Goal: Information Seeking & Learning: Compare options

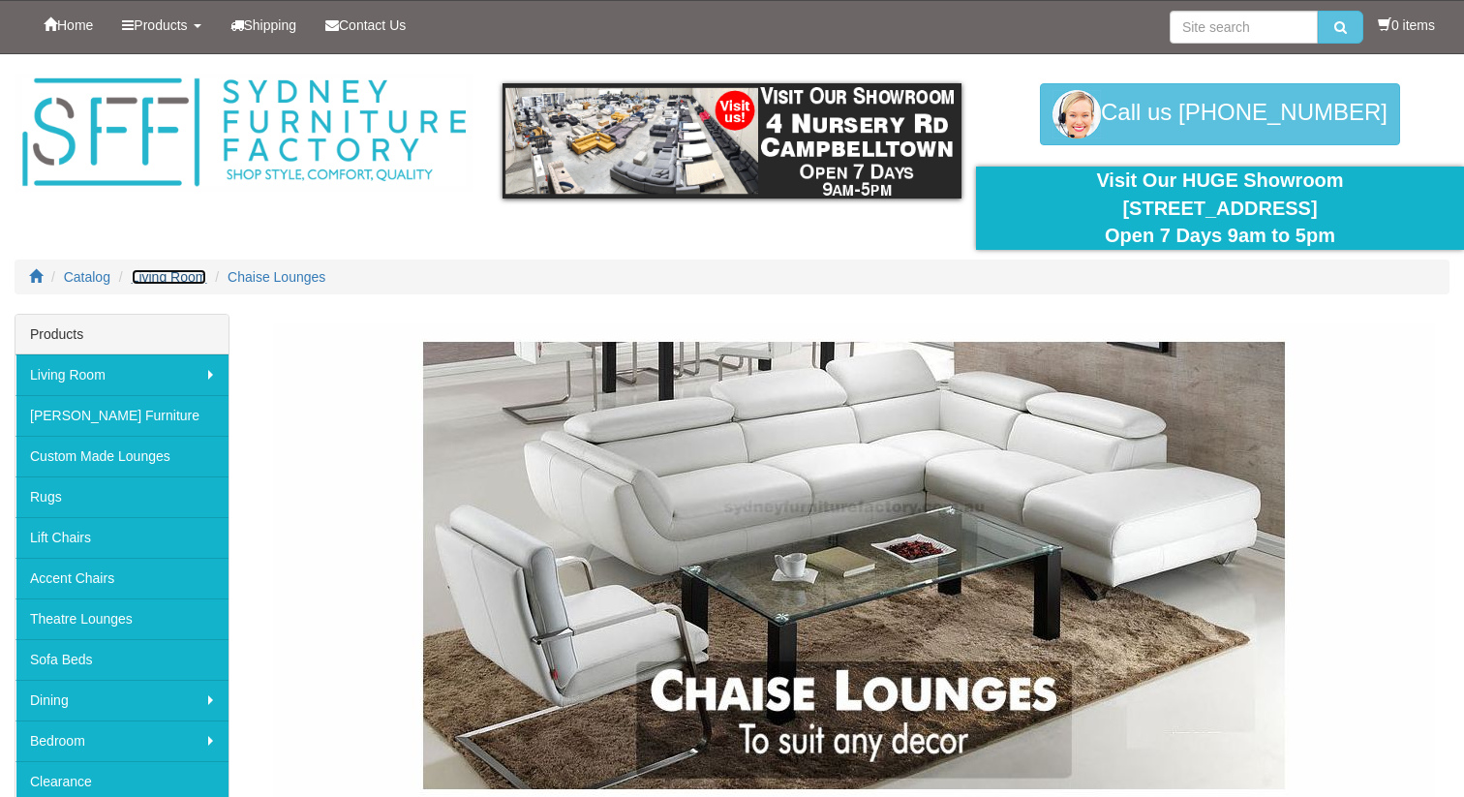
click at [169, 279] on span "Living Room" at bounding box center [170, 276] width 76 height 15
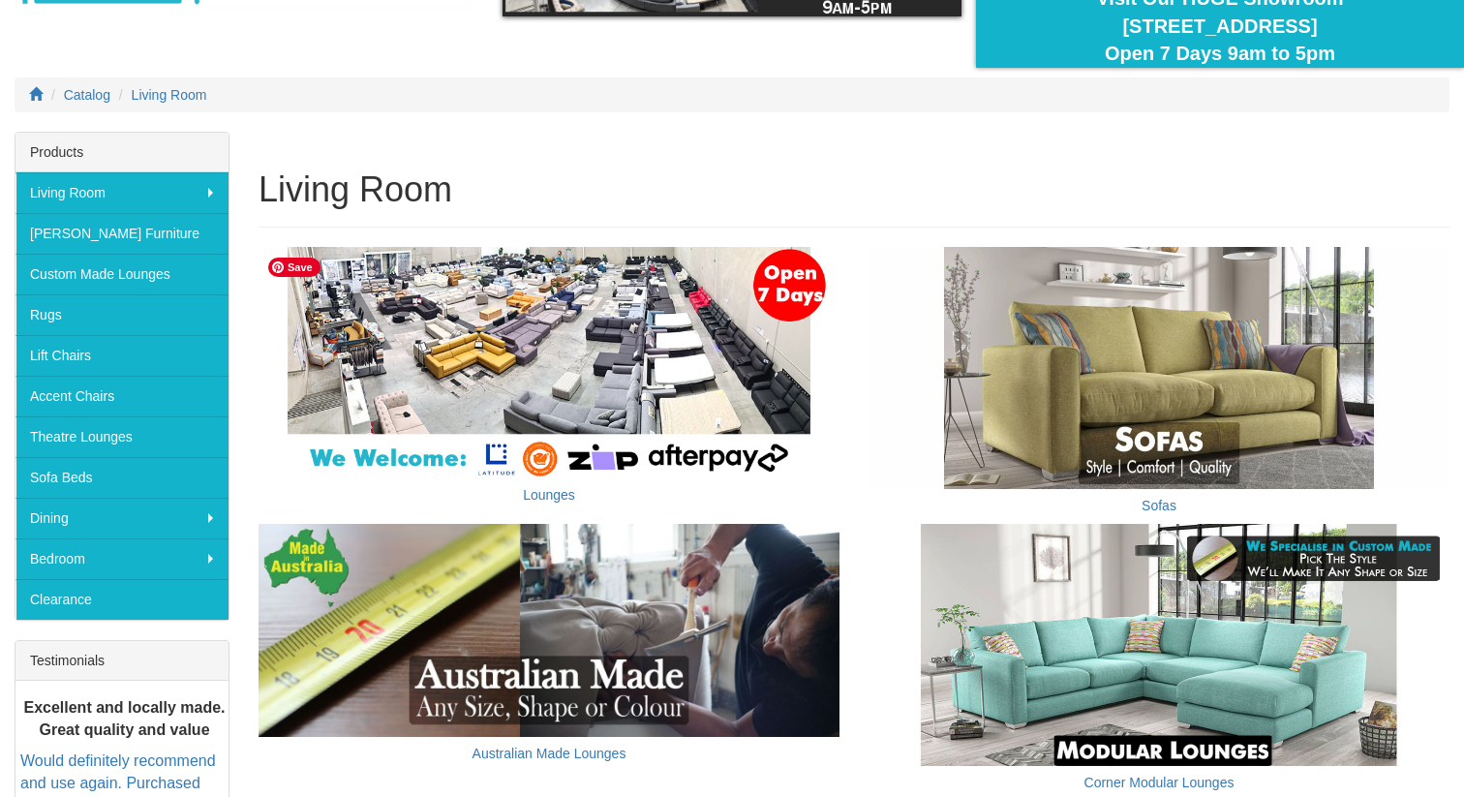
scroll to position [188, 0]
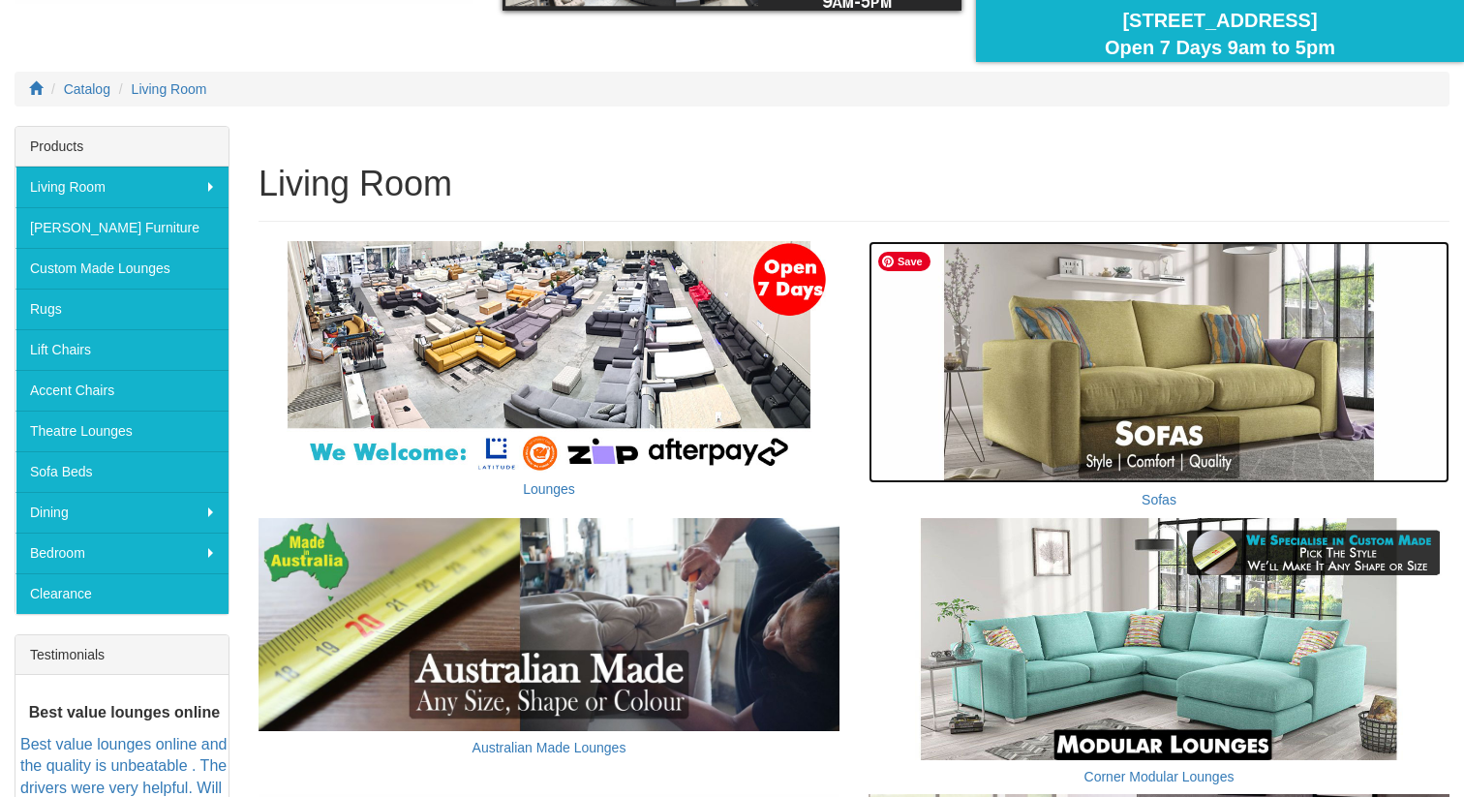
click at [1032, 385] on img at bounding box center [1159, 362] width 581 height 242
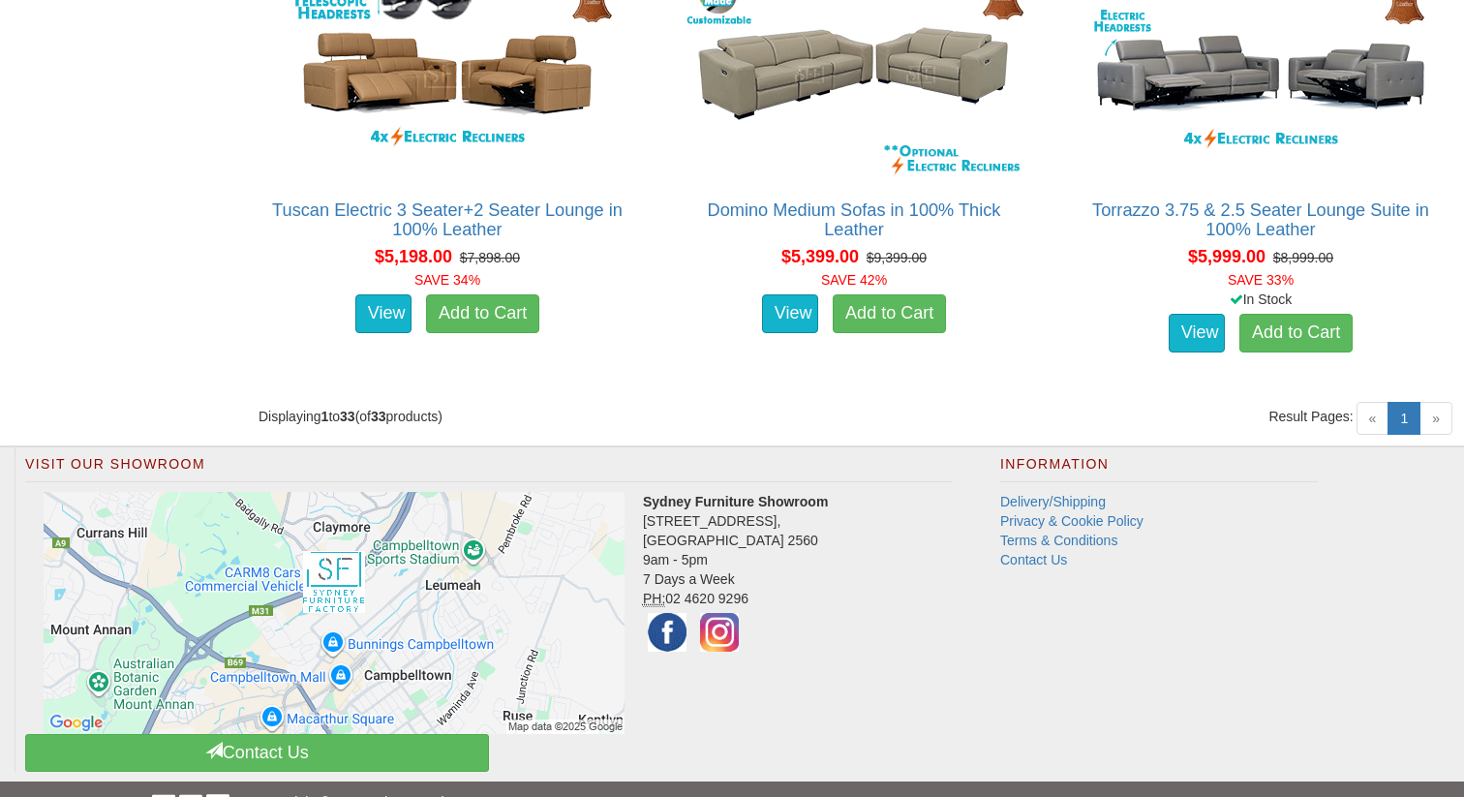
scroll to position [5609, 0]
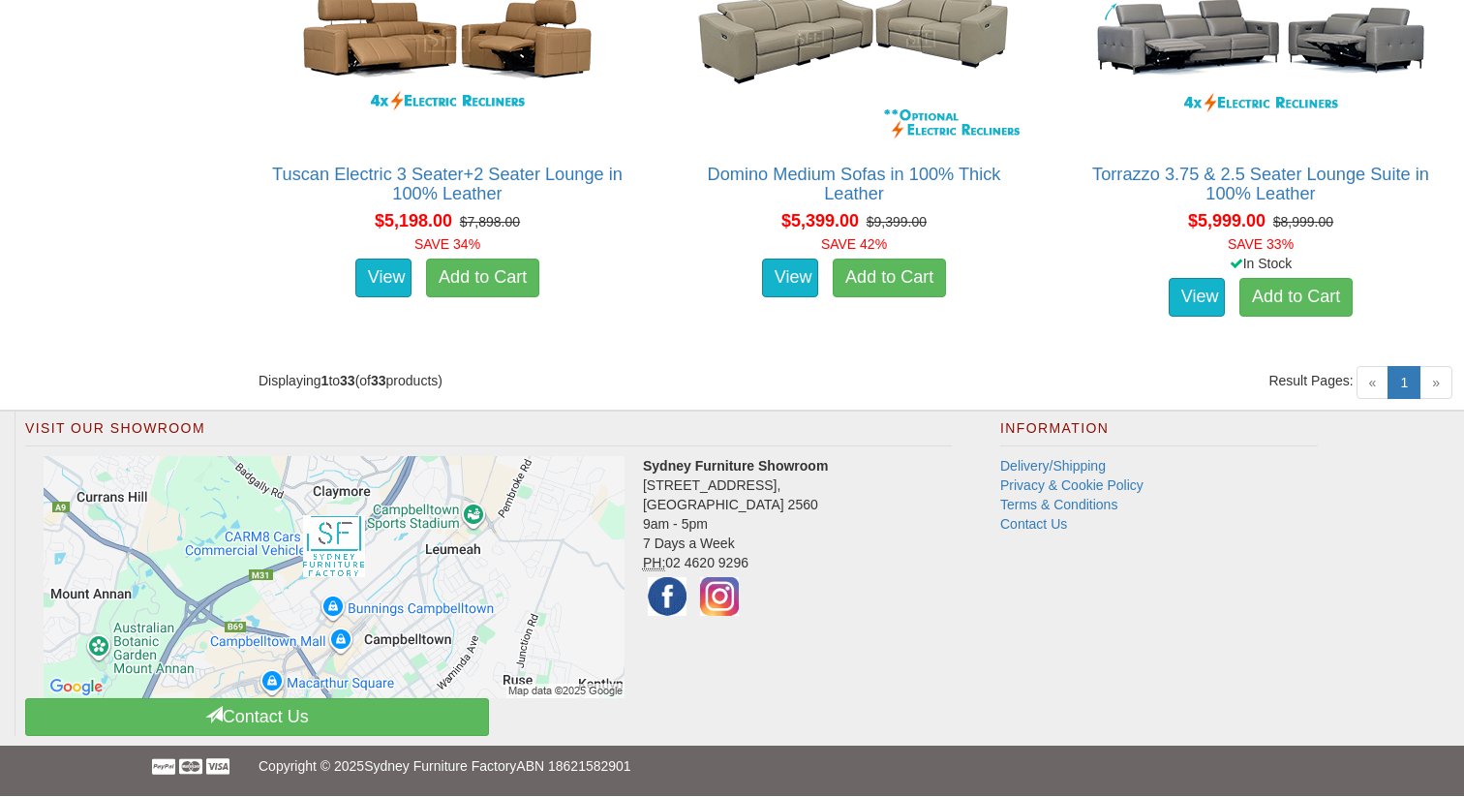
click at [1434, 384] on span "»" at bounding box center [1436, 382] width 33 height 33
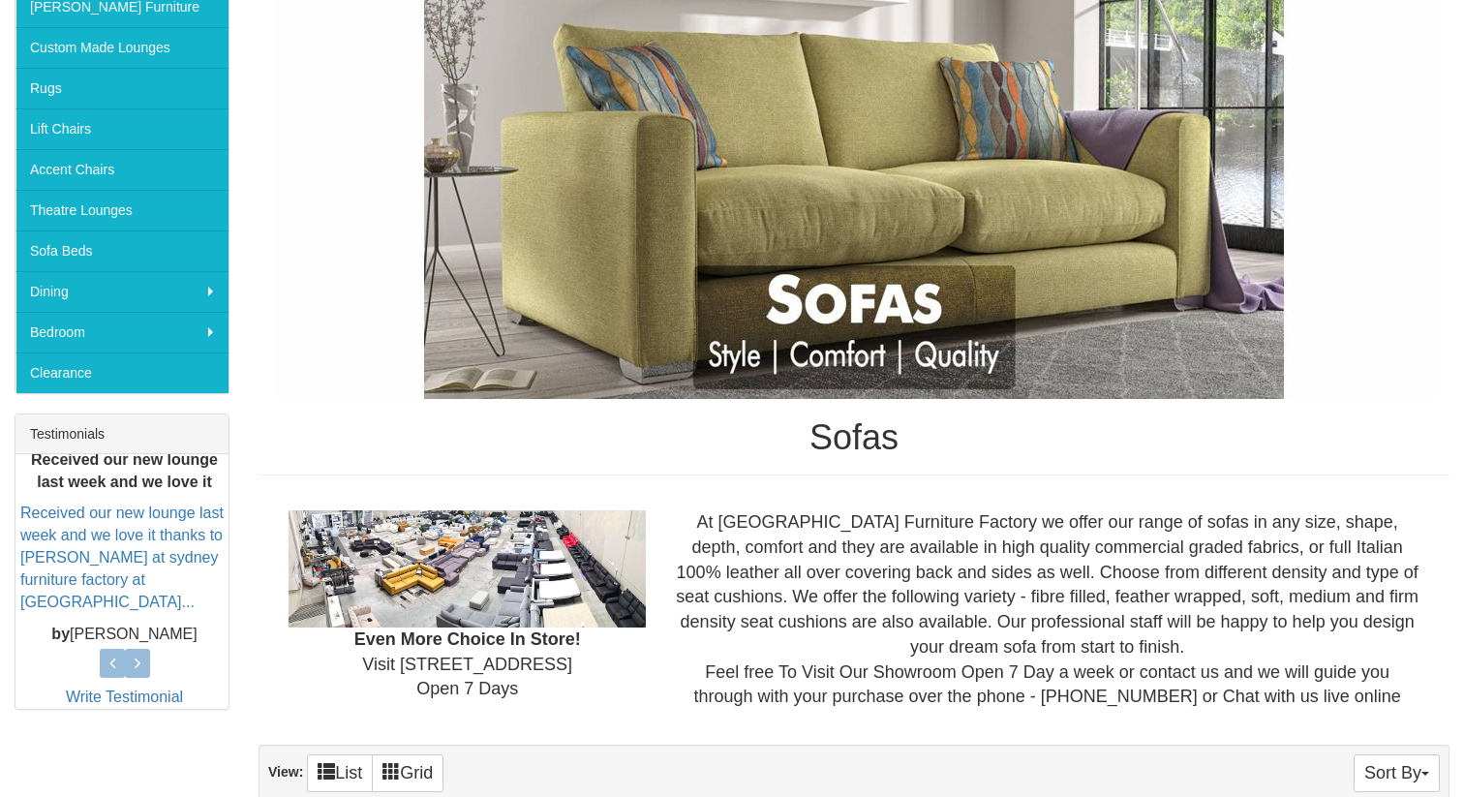
scroll to position [0, 0]
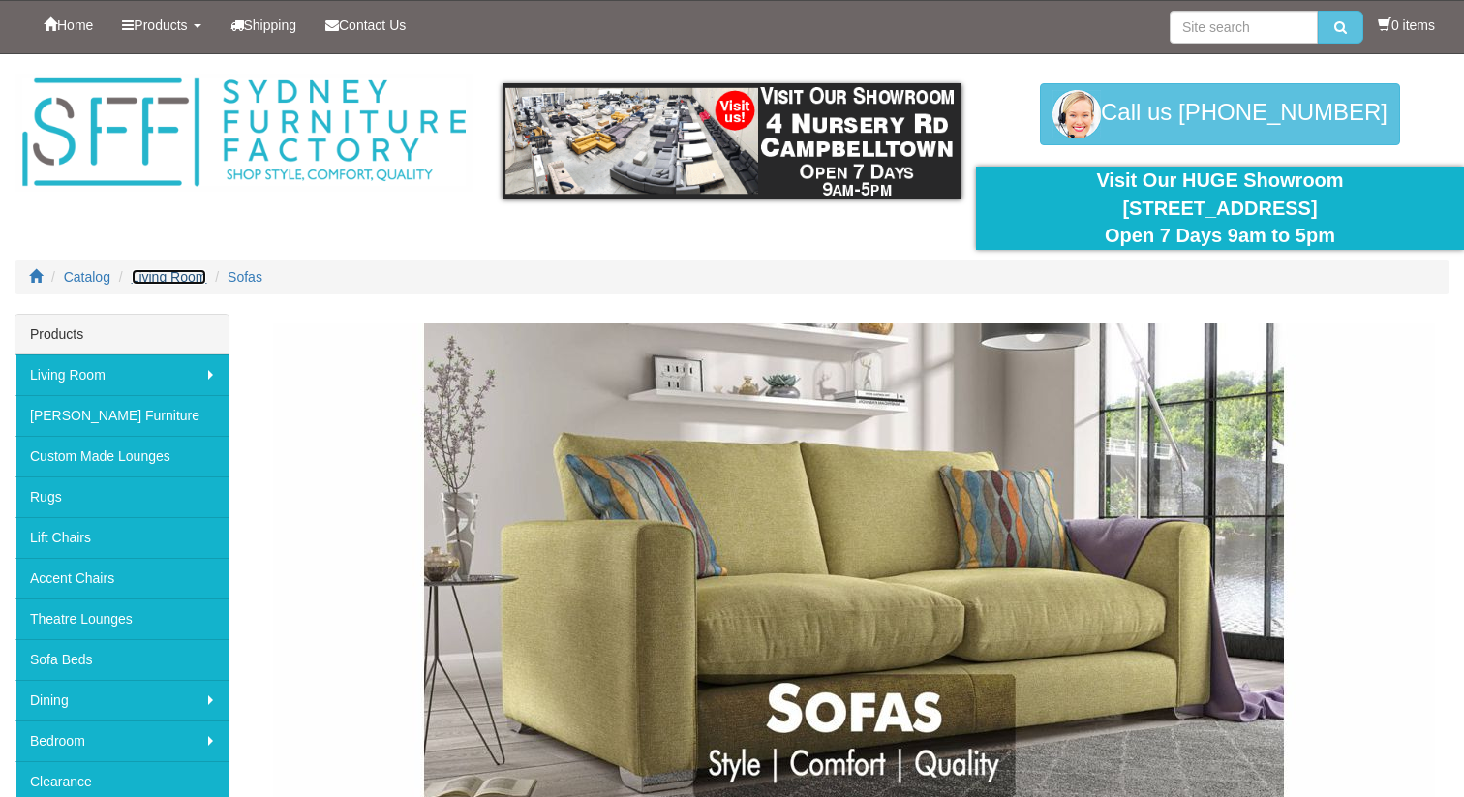
click at [191, 277] on span "Living Room" at bounding box center [170, 276] width 76 height 15
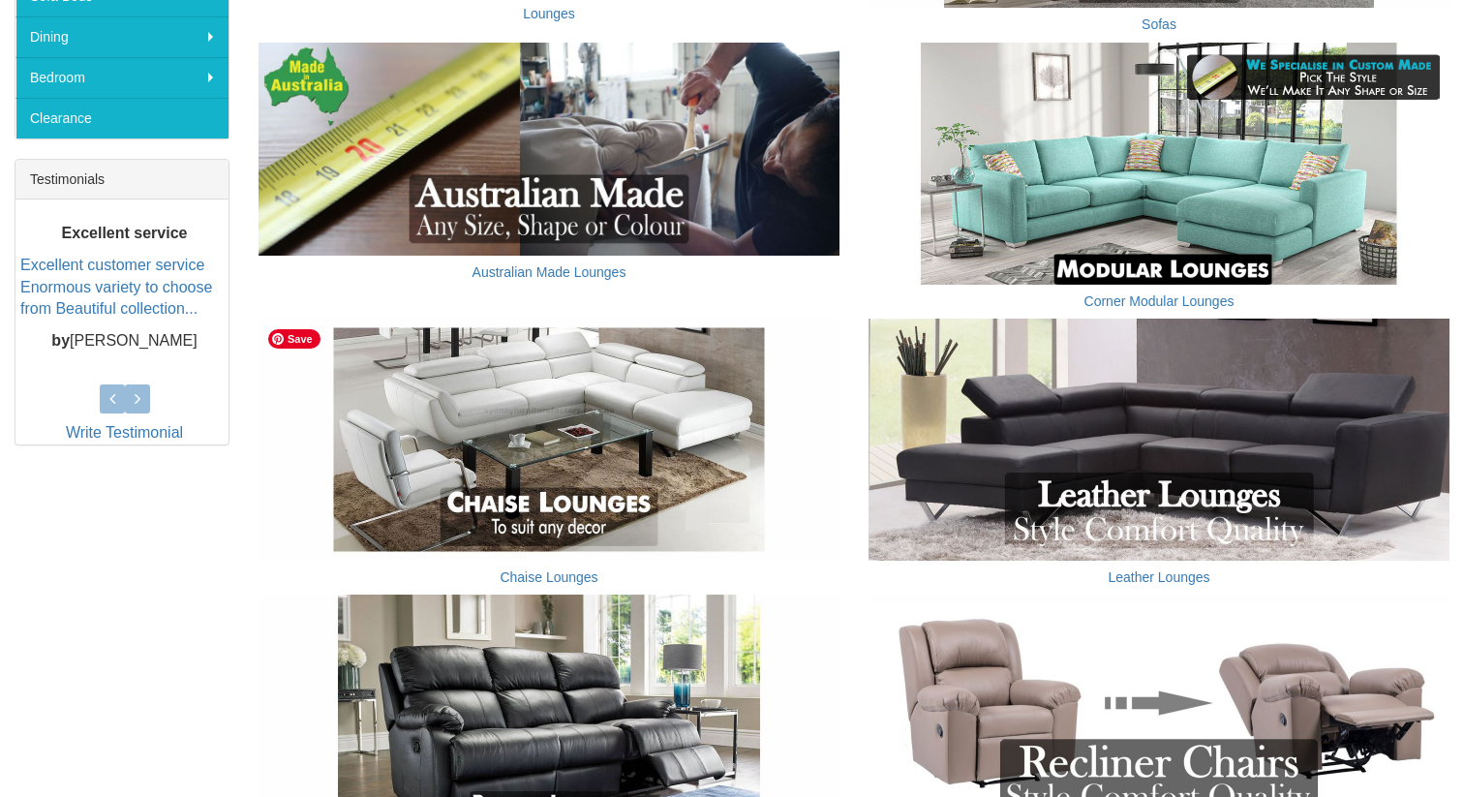
scroll to position [664, 0]
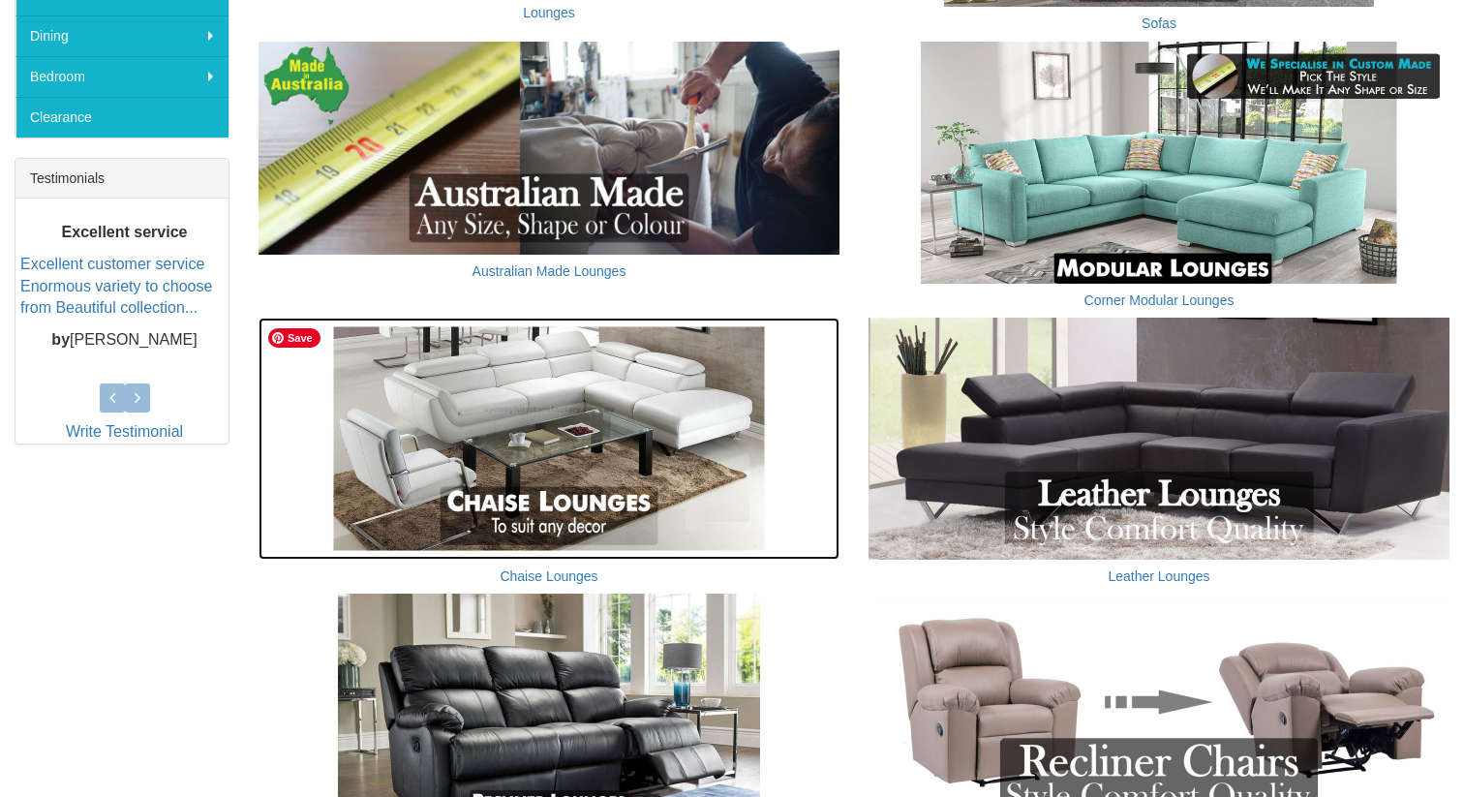
click at [565, 427] on img at bounding box center [549, 439] width 581 height 242
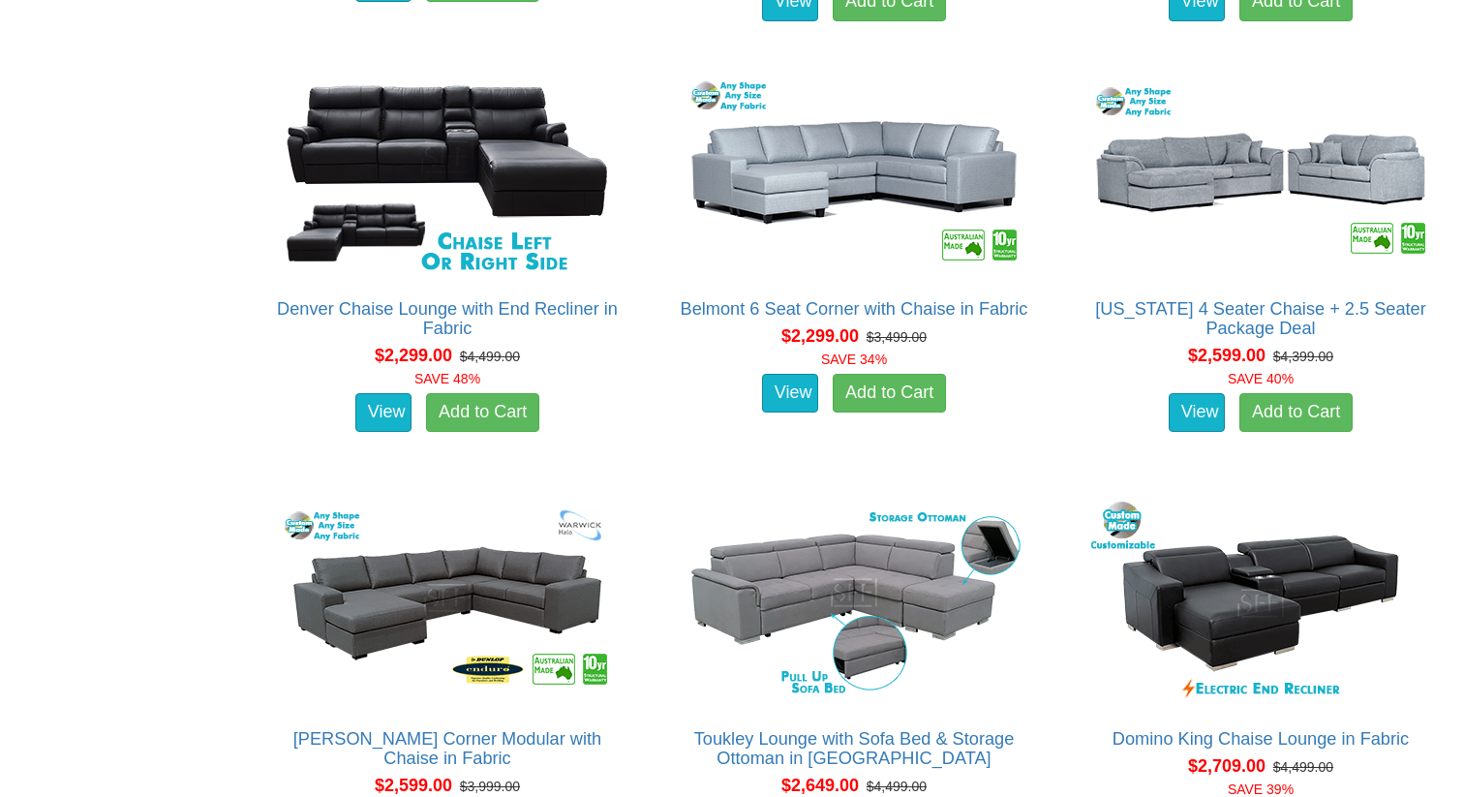
scroll to position [3042, 0]
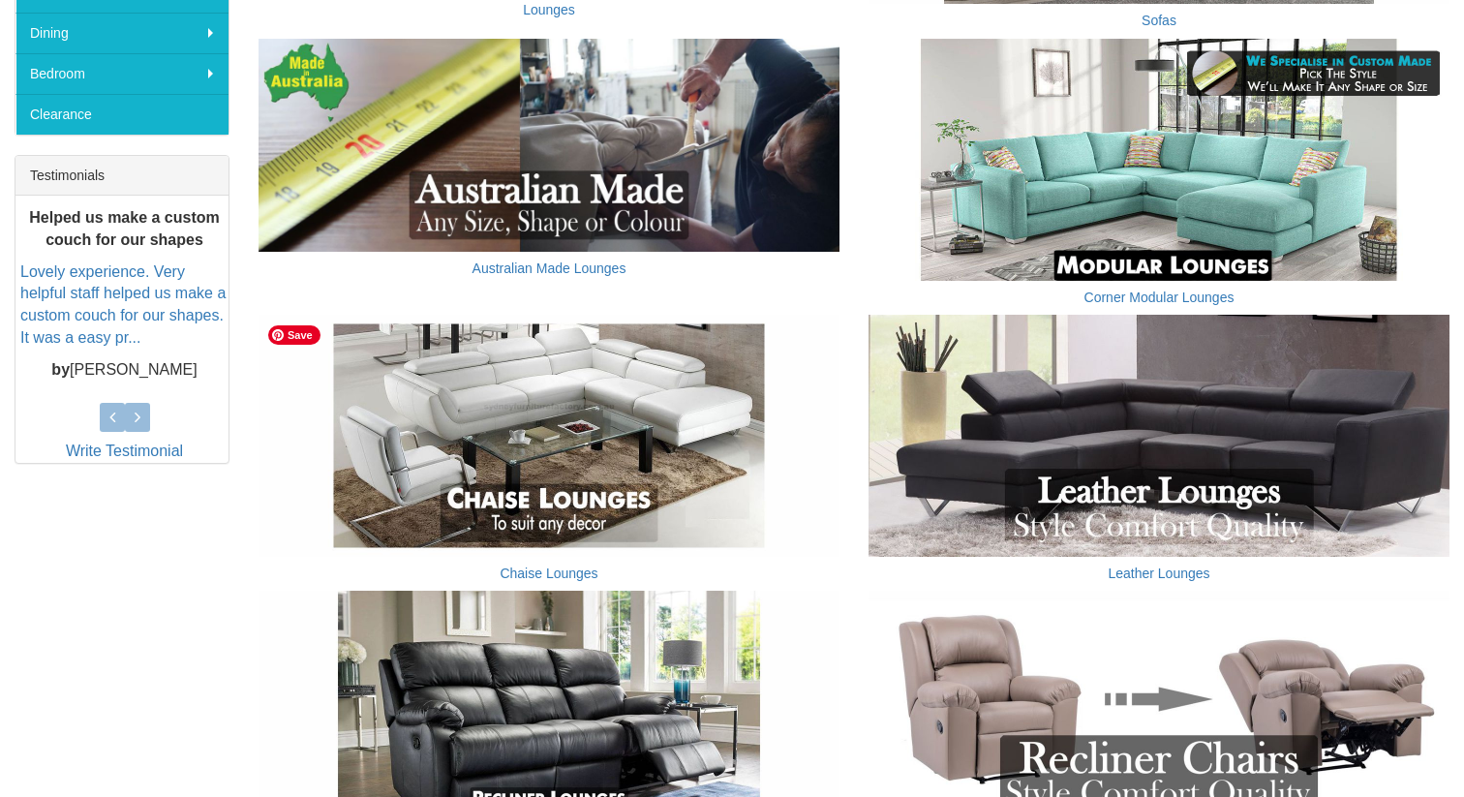
scroll to position [663, 0]
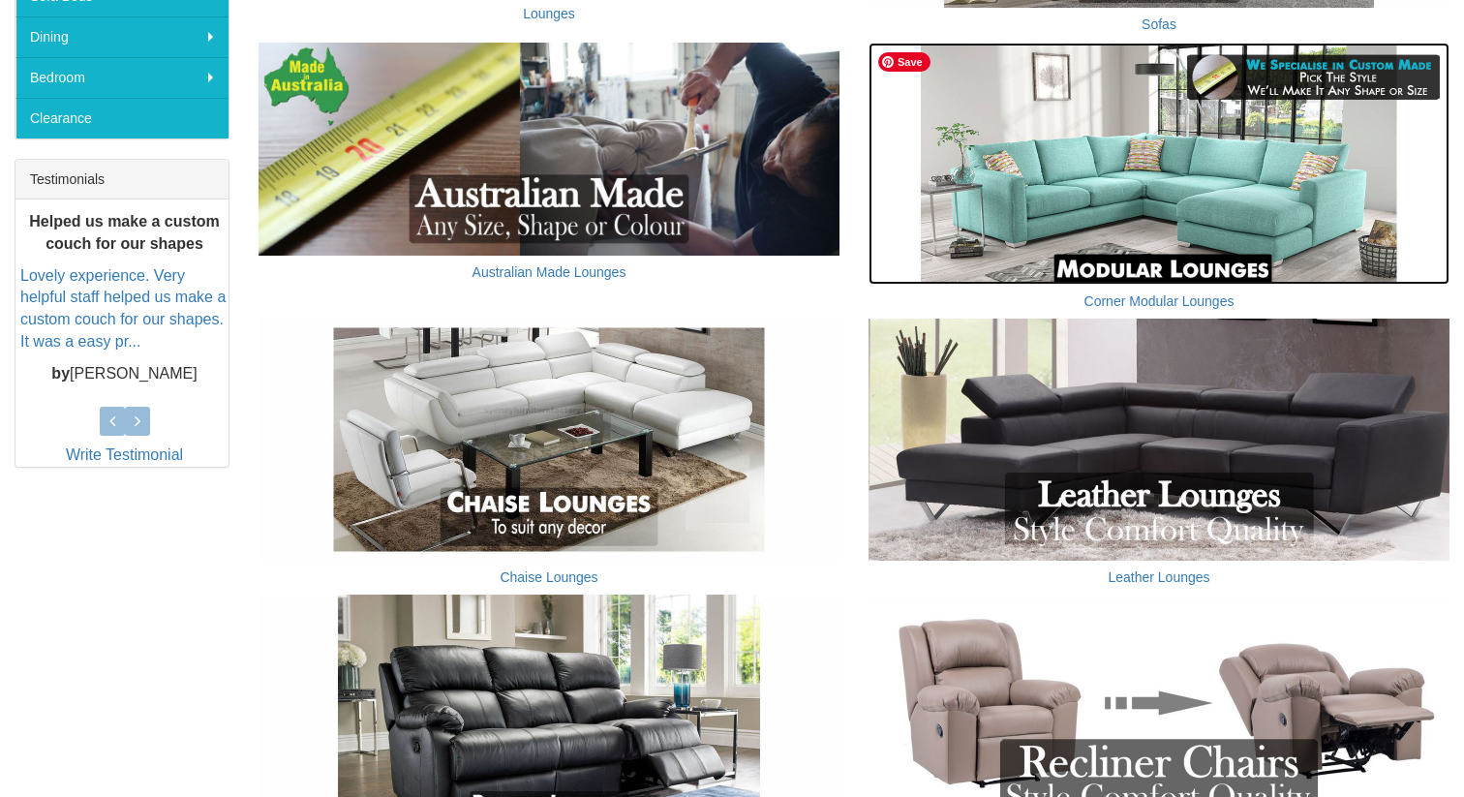
click at [1036, 177] on img at bounding box center [1159, 164] width 581 height 242
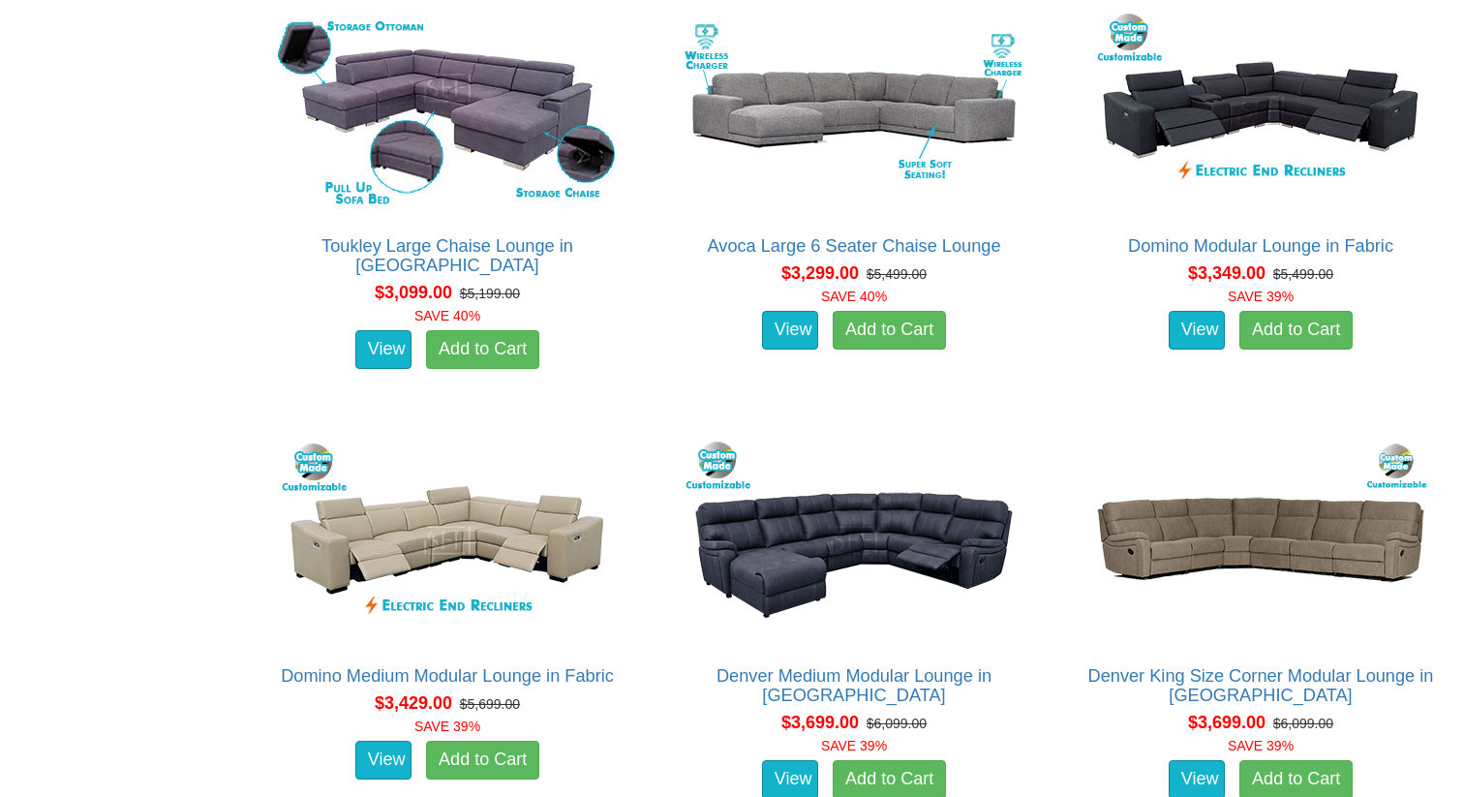
scroll to position [3413, 0]
